Goal: Task Accomplishment & Management: Use online tool/utility

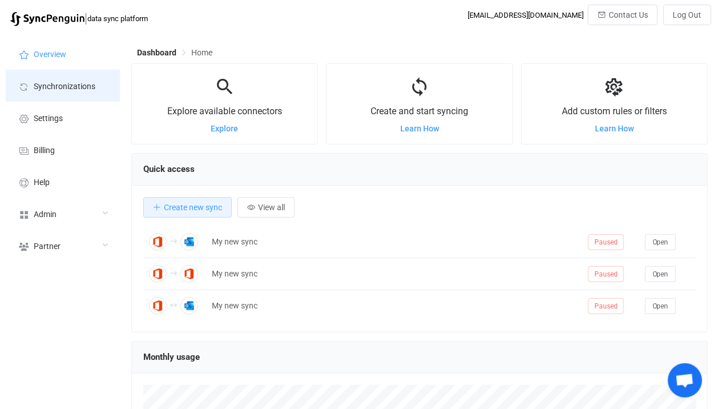
click at [92, 78] on li "Synchronizations" at bounding box center [63, 86] width 114 height 32
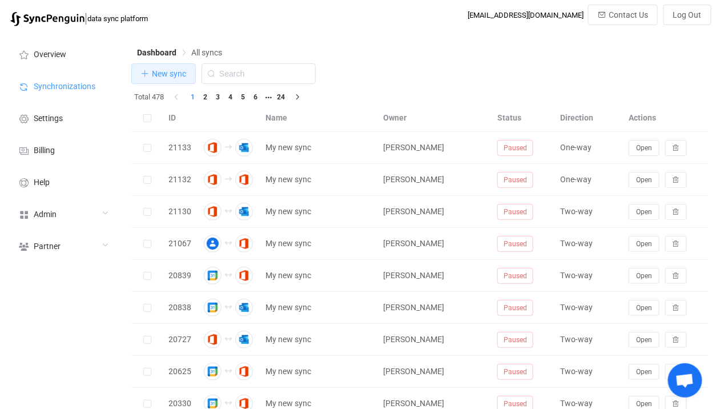
click at [177, 73] on span "New sync" at bounding box center [169, 73] width 34 height 9
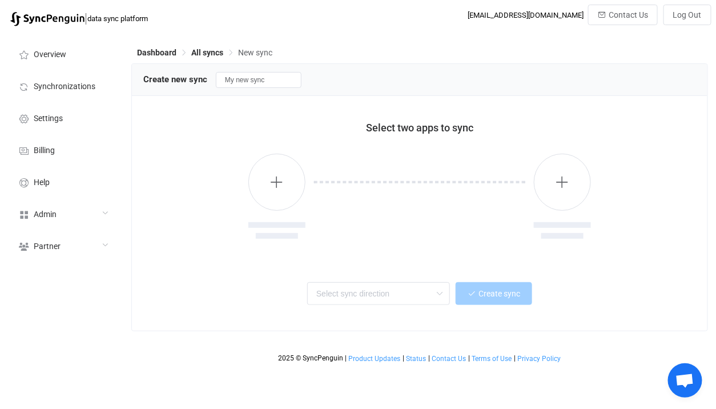
click at [302, 210] on div at bounding box center [276, 197] width 57 height 87
click at [289, 179] on button "button" at bounding box center [276, 182] width 57 height 57
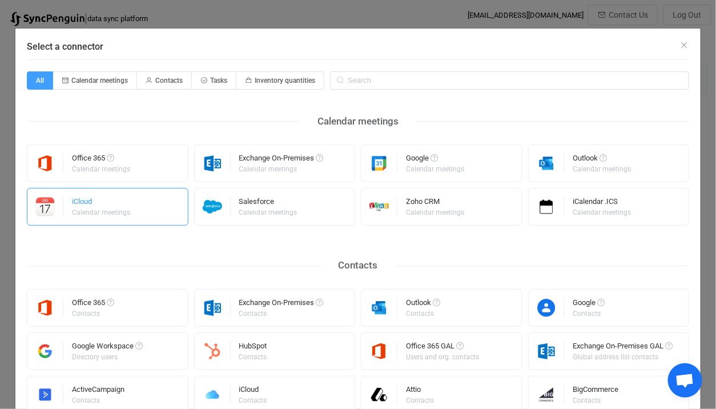
click at [164, 209] on div "iCloud Calendar meetings" at bounding box center [108, 207] width 162 height 38
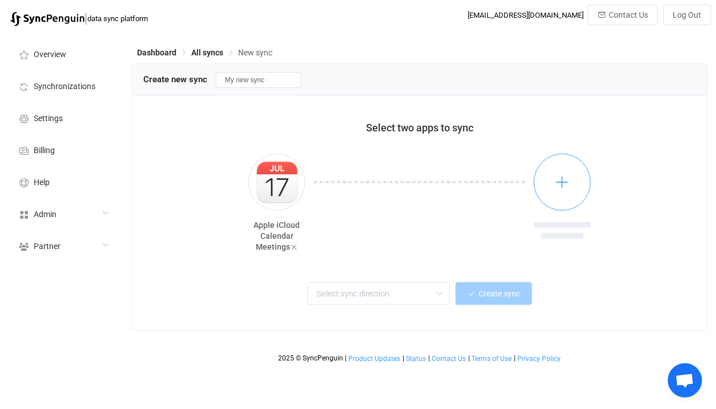
click at [546, 180] on button "button" at bounding box center [562, 182] width 57 height 57
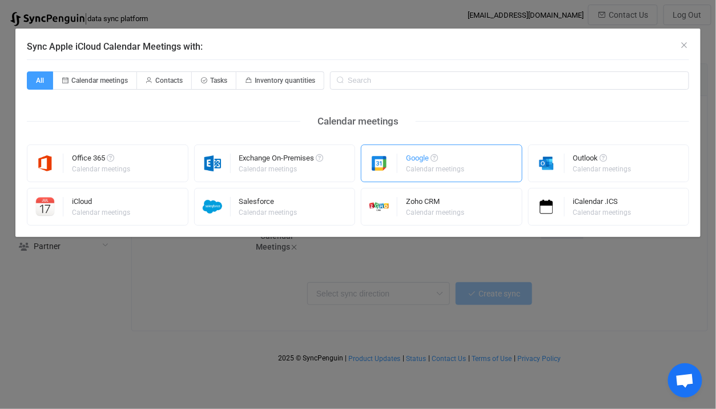
click at [384, 170] on img "Sync Apple iCloud Calendar Meetings with:" at bounding box center [379, 163] width 36 height 19
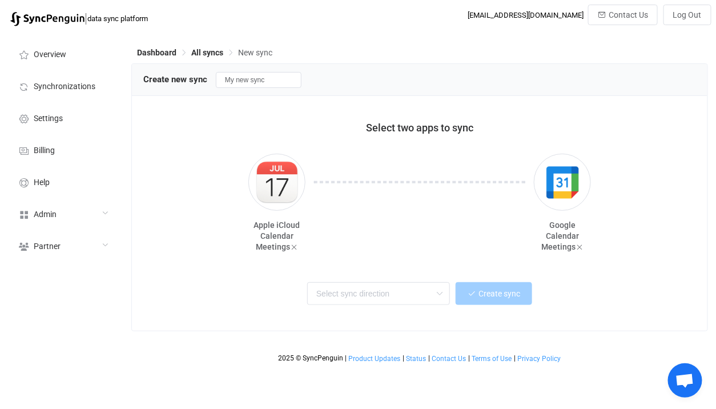
click at [562, 138] on div "Select two apps to sync" at bounding box center [419, 123] width 553 height 32
click at [563, 196] on img "button" at bounding box center [562, 182] width 43 height 43
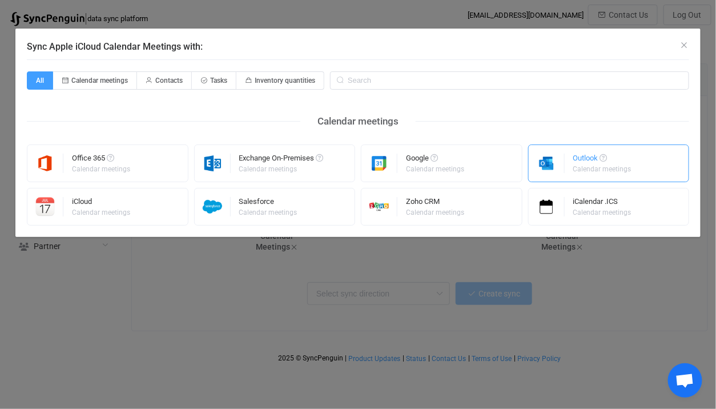
click at [563, 168] on img "Sync Apple iCloud Calendar Meetings with:" at bounding box center [547, 163] width 36 height 19
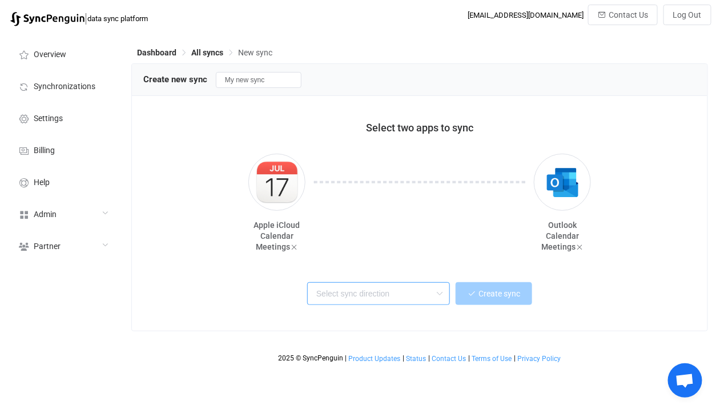
click at [399, 286] on input "text" at bounding box center [378, 293] width 143 height 23
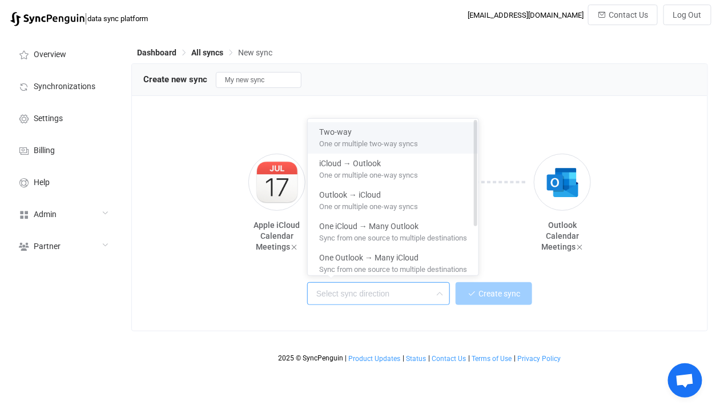
click at [426, 123] on div "Two-way" at bounding box center [393, 129] width 148 height 15
type input "Two-way"
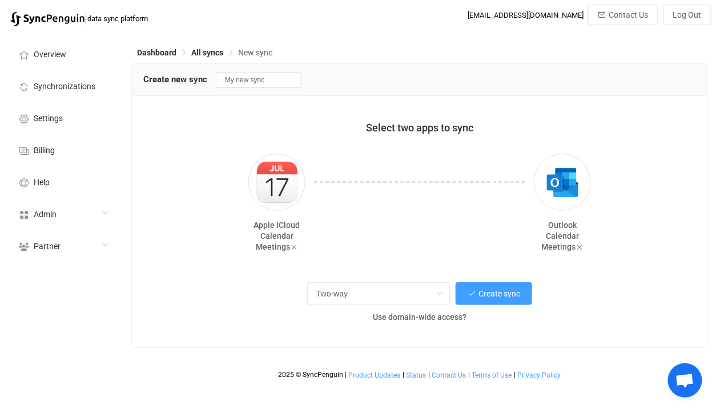
click at [493, 273] on div "Select two apps to sync Apple iCloud Calendar Meetings Outlook Calendar Meeting…" at bounding box center [419, 221] width 575 height 251
click at [488, 292] on span "Create sync" at bounding box center [499, 293] width 42 height 9
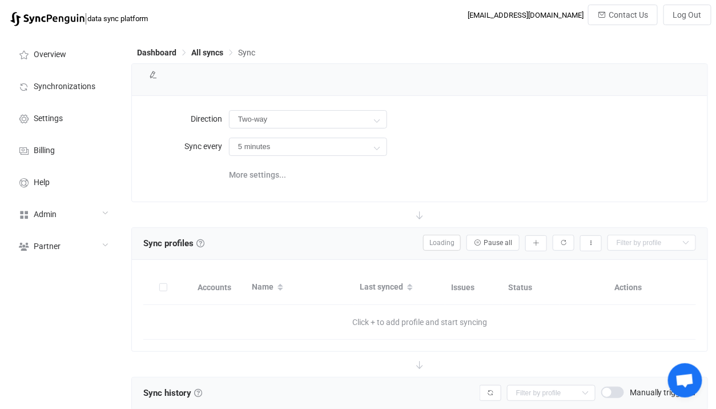
type input "10 minutes"
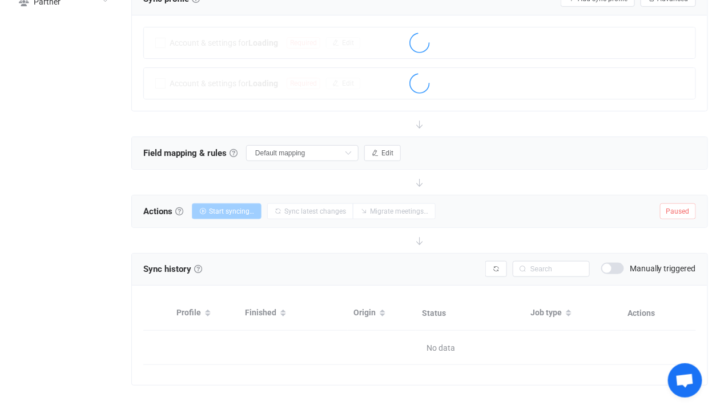
scroll to position [255, 0]
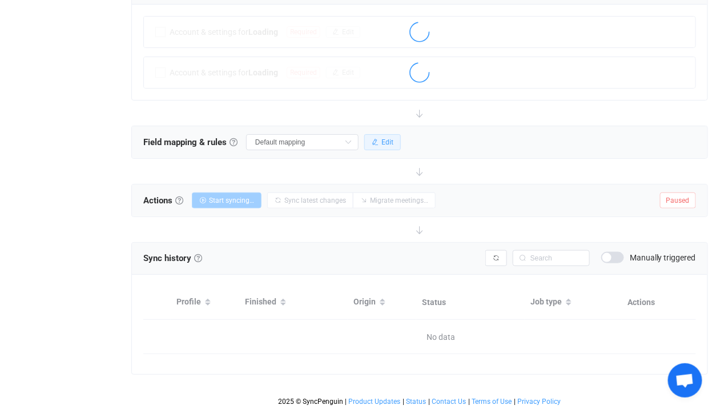
click at [384, 149] on div "Field mapping & rules Field mapping & rules By default, all meetings of the con…" at bounding box center [419, 142] width 575 height 32
click at [381, 148] on div "Field mapping & rules Field mapping & rules By default, all meetings of the con…" at bounding box center [271, 142] width 257 height 17
click at [378, 134] on button "Edit" at bounding box center [382, 142] width 37 height 16
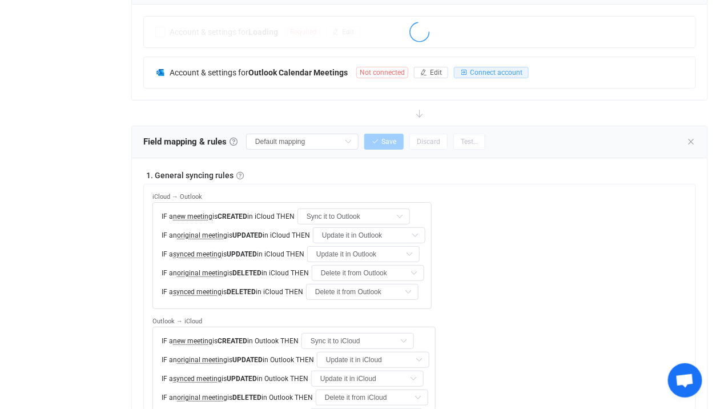
type input "Do nothing"
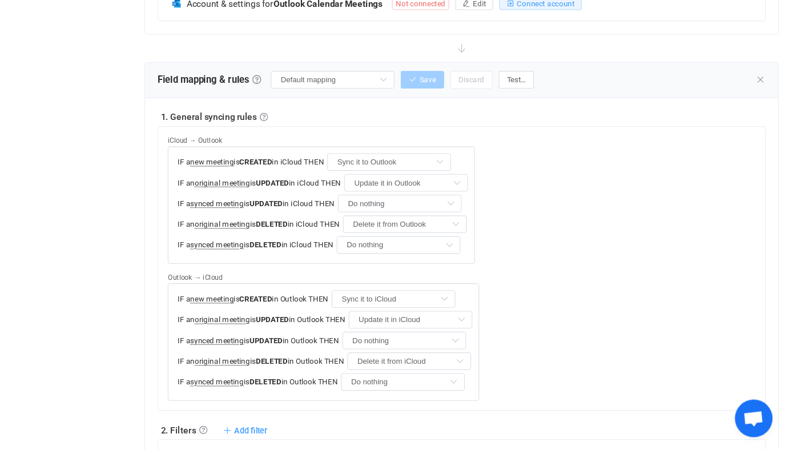
scroll to position [324, 0]
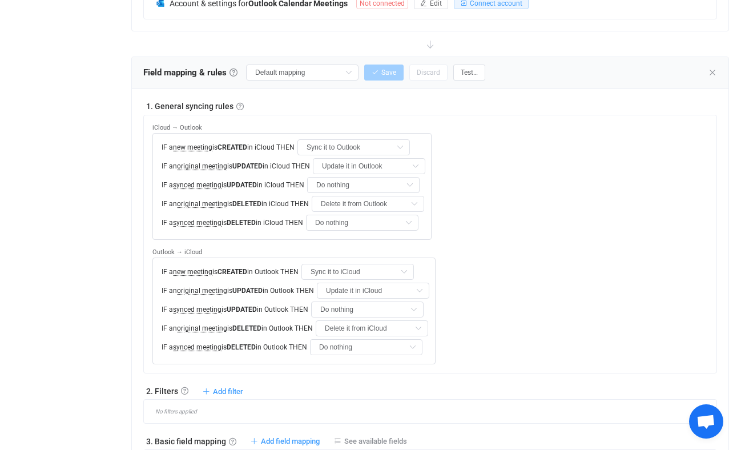
click at [147, 119] on div "iCloud → Outlook IF a new meeting is CREATED in iCloud THEN Sync it to Outlook …" at bounding box center [430, 244] width 574 height 259
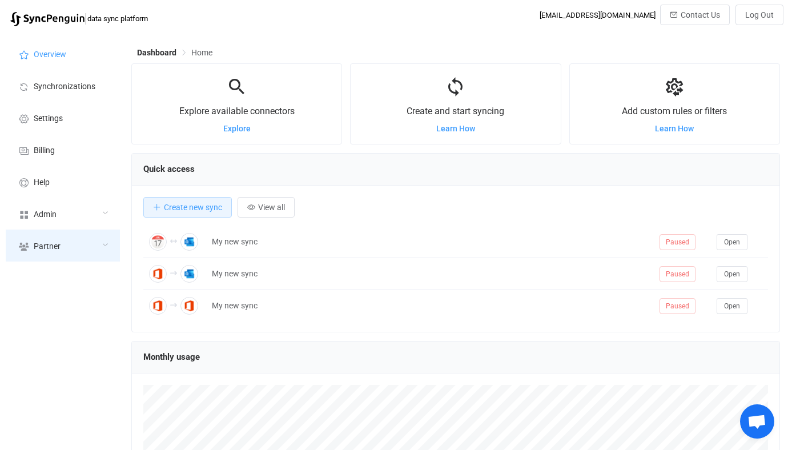
scroll to position [221, 648]
click at [63, 231] on div "Partner" at bounding box center [63, 245] width 114 height 32
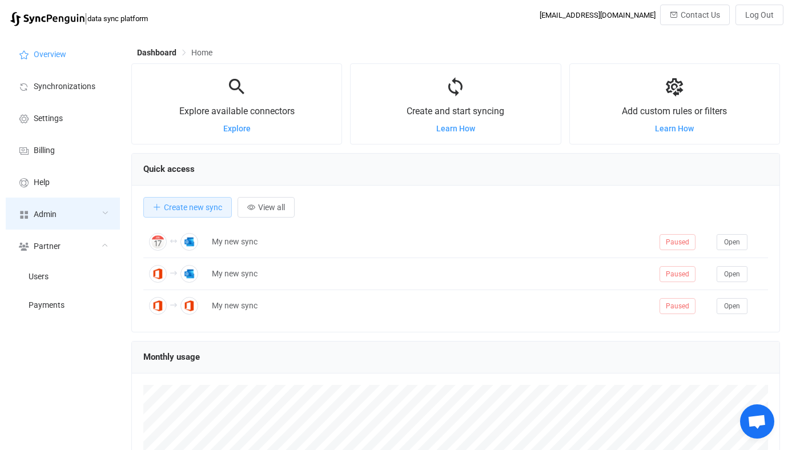
click at [58, 227] on div "Admin" at bounding box center [63, 213] width 114 height 32
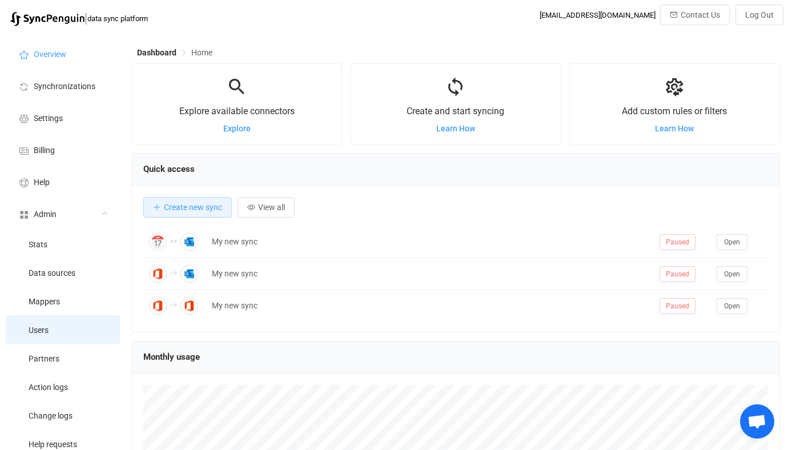
click at [48, 333] on span "Users" at bounding box center [39, 330] width 20 height 9
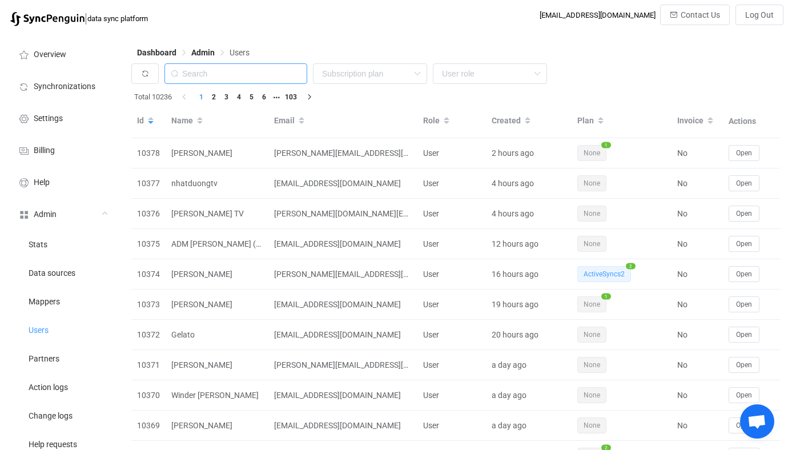
click at [263, 79] on input "text" at bounding box center [235, 73] width 143 height 21
paste input "patrick@landoleary.com"
type input "patrick@landoleary.com"
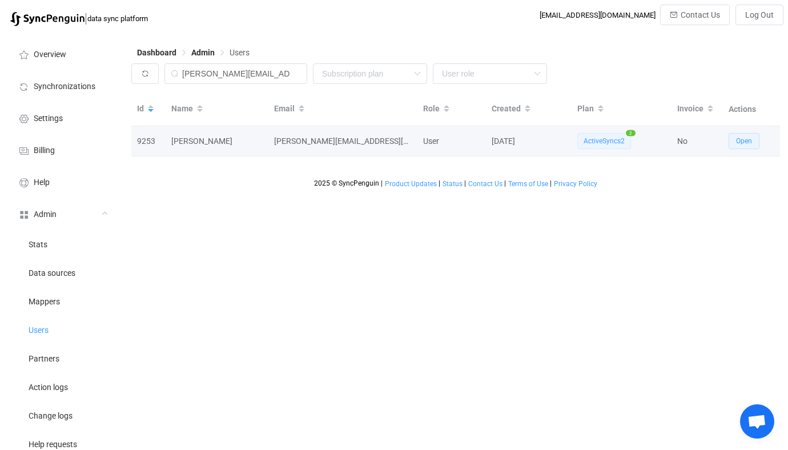
click at [743, 144] on span "Open" at bounding box center [744, 141] width 16 height 8
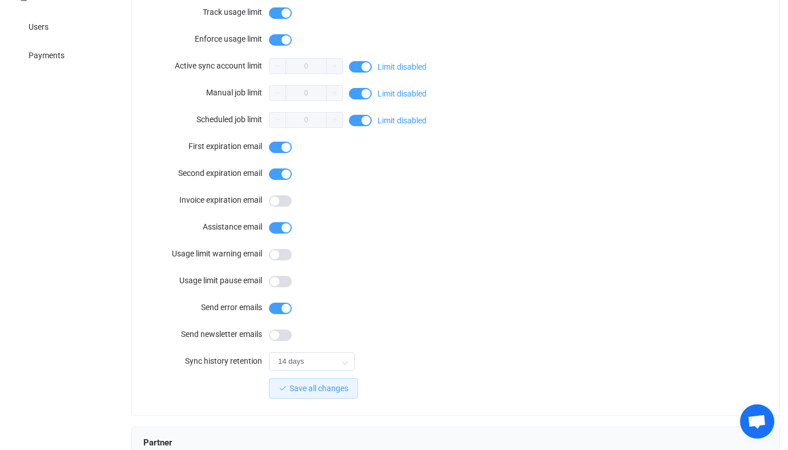
scroll to position [1025, 0]
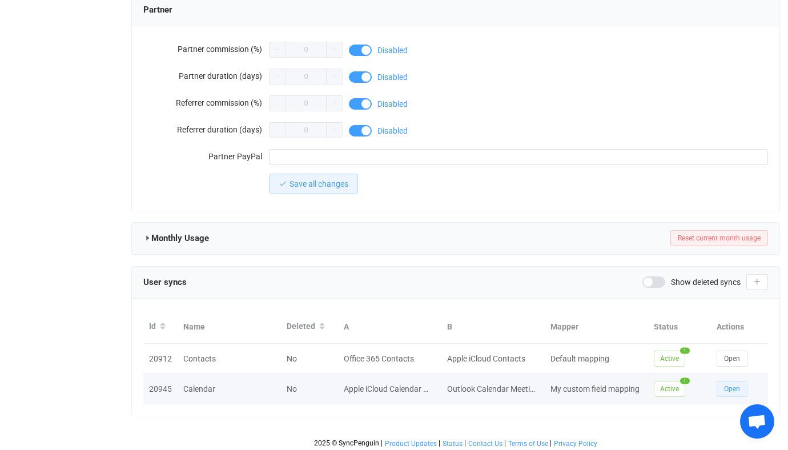
click at [737, 385] on span "Open" at bounding box center [732, 389] width 16 height 8
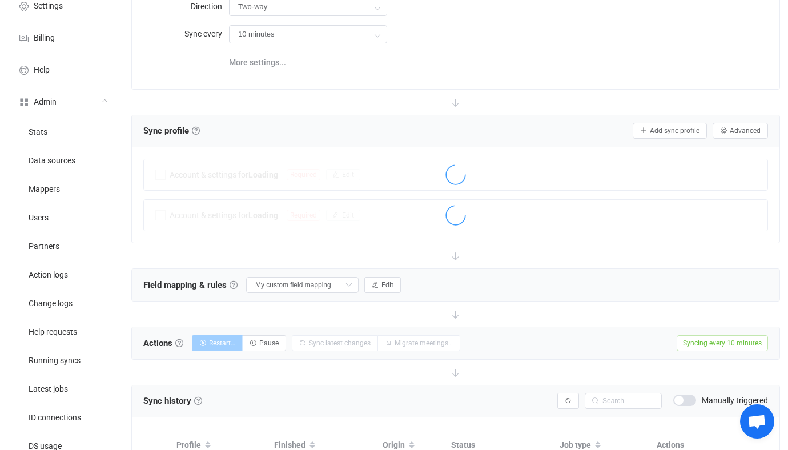
scroll to position [320, 0]
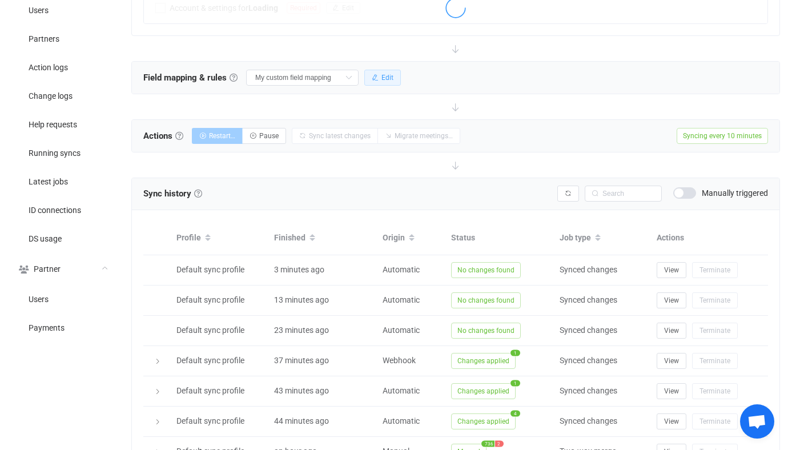
click at [373, 70] on button "Edit" at bounding box center [382, 78] width 37 height 16
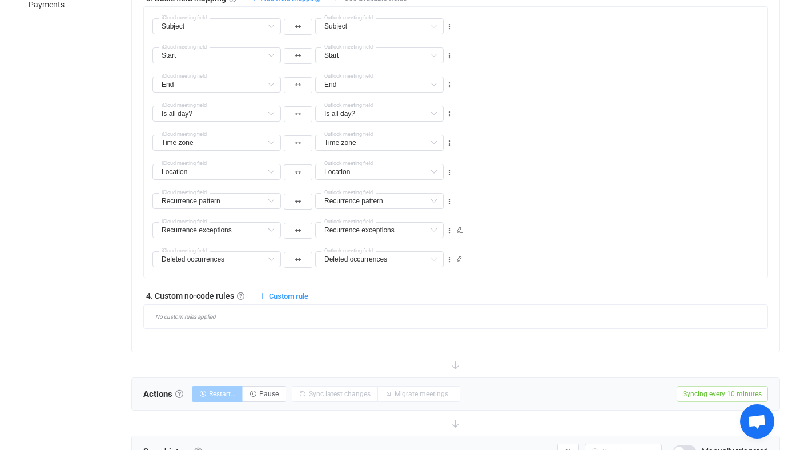
scroll to position [392, 0]
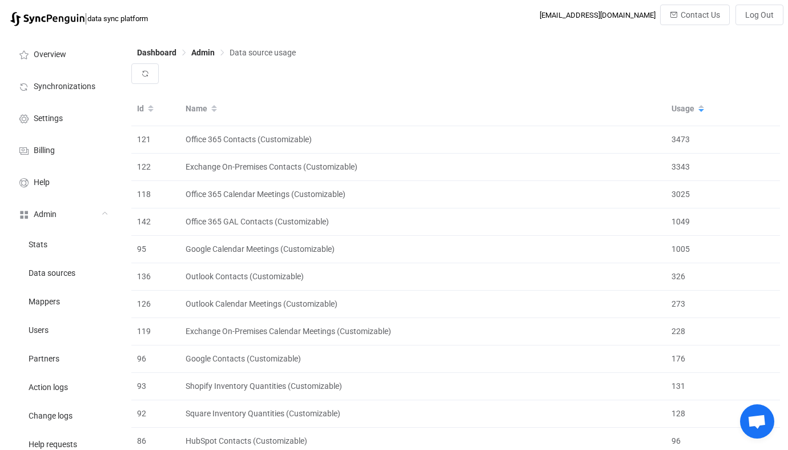
scroll to position [264, 0]
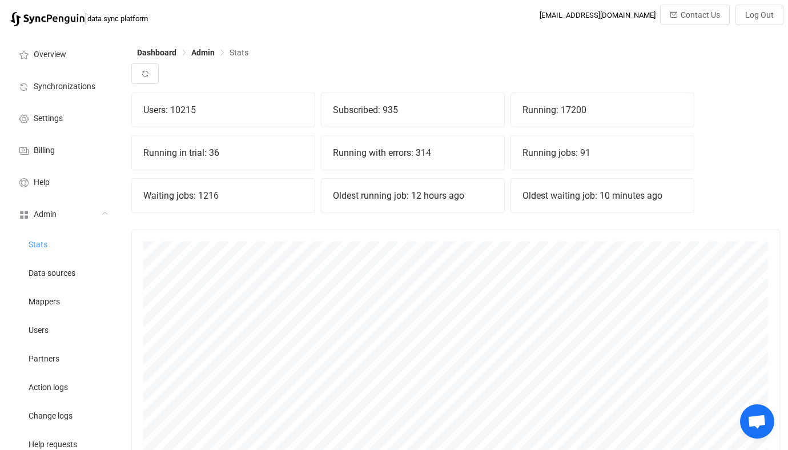
scroll to position [252, 648]
click at [143, 72] on icon "button" at bounding box center [145, 74] width 8 height 8
